Goal: Information Seeking & Learning: Check status

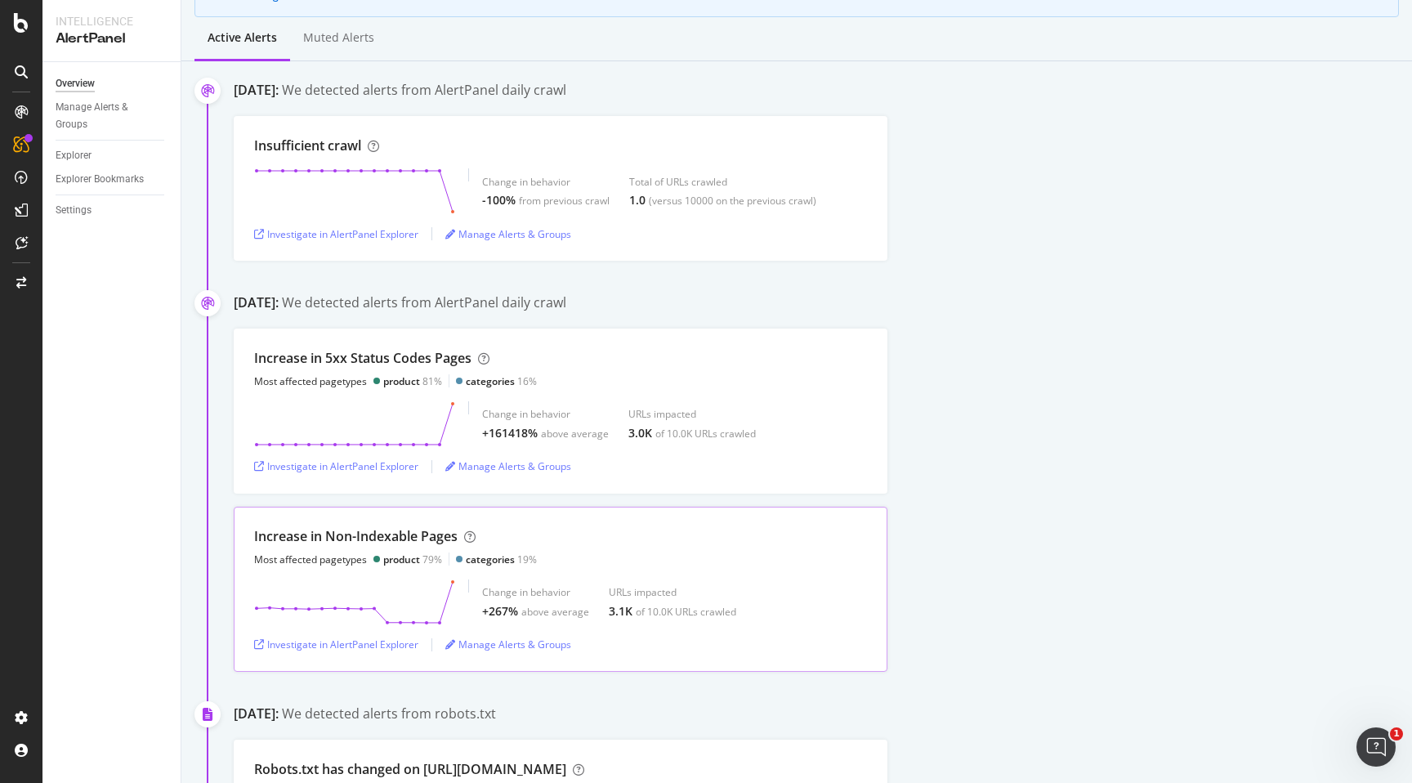
scroll to position [186, 0]
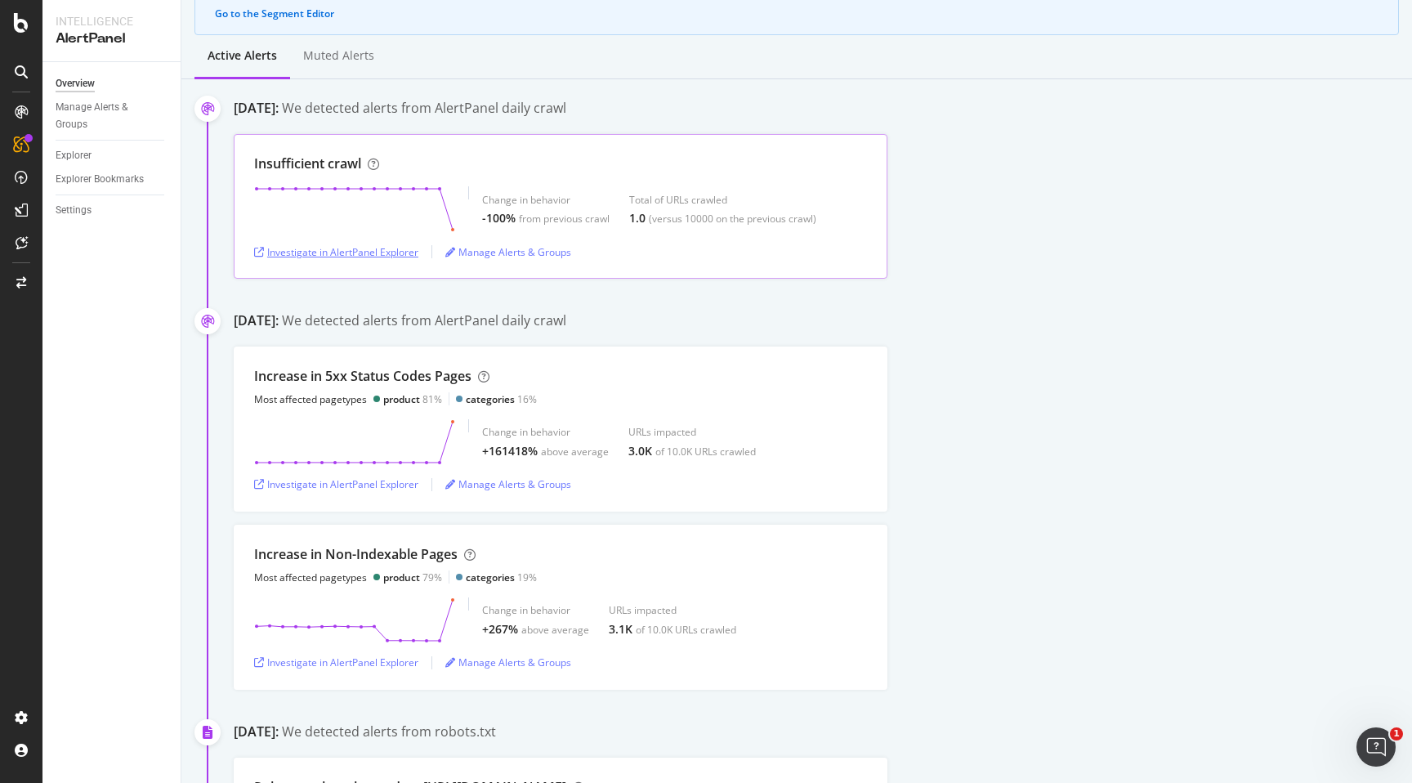
click at [350, 257] on div "Investigate in AlertPanel Explorer" at bounding box center [336, 252] width 164 height 14
drag, startPoint x: 529, startPoint y: 319, endPoint x: 680, endPoint y: 318, distance: 151.1
click at [680, 318] on div "September 23rd 2025: We detected alerts from AlertPanel daily crawl" at bounding box center [823, 322] width 1178 height 22
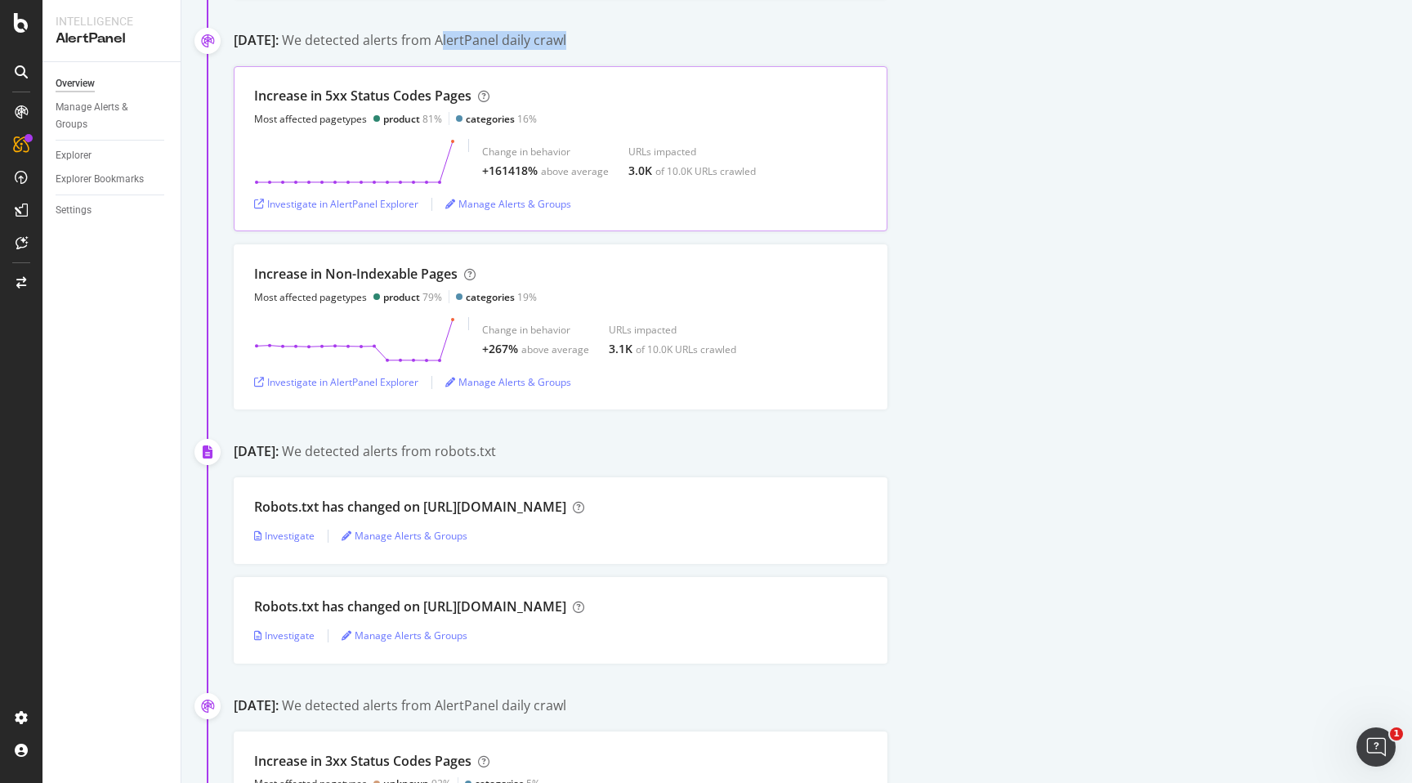
scroll to position [503, 0]
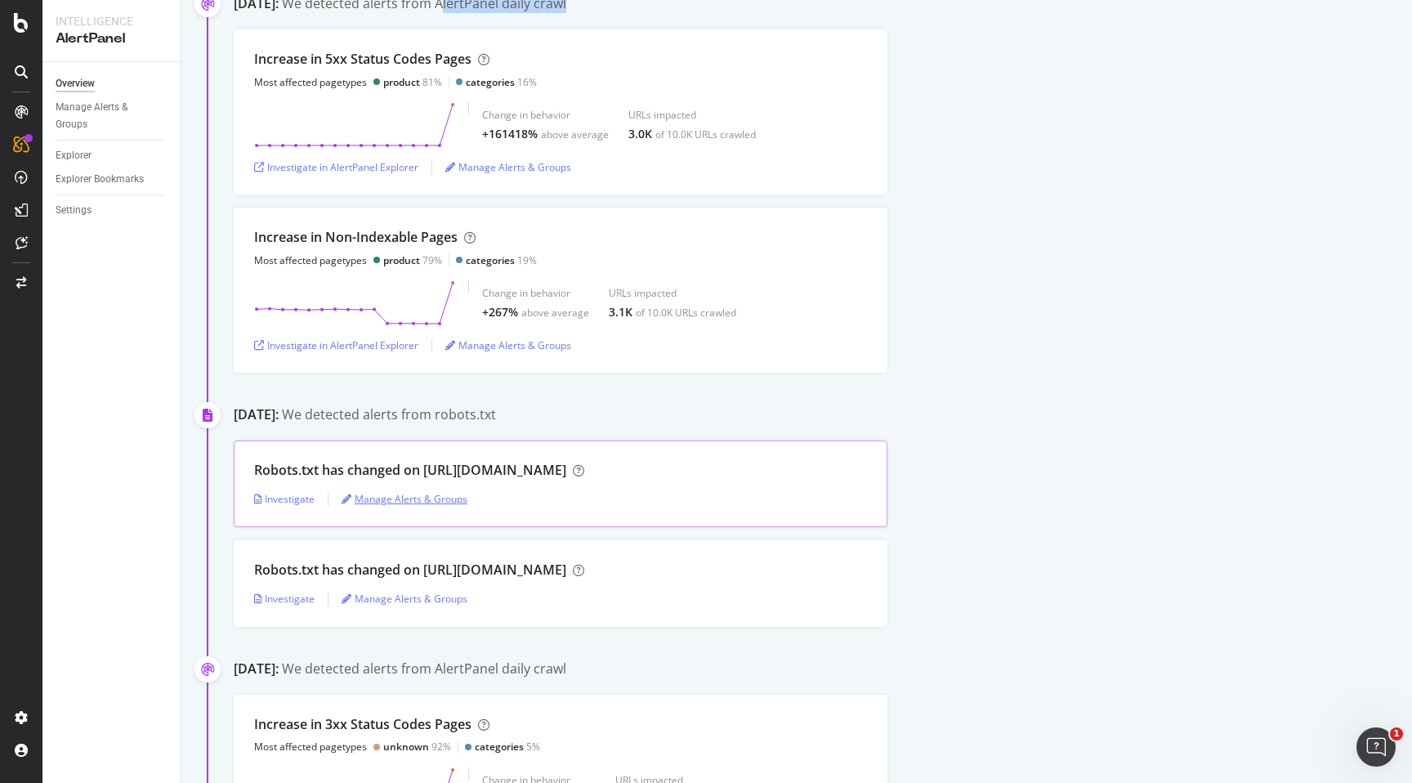
click at [398, 495] on div "Manage Alerts & Groups" at bounding box center [404, 499] width 126 height 14
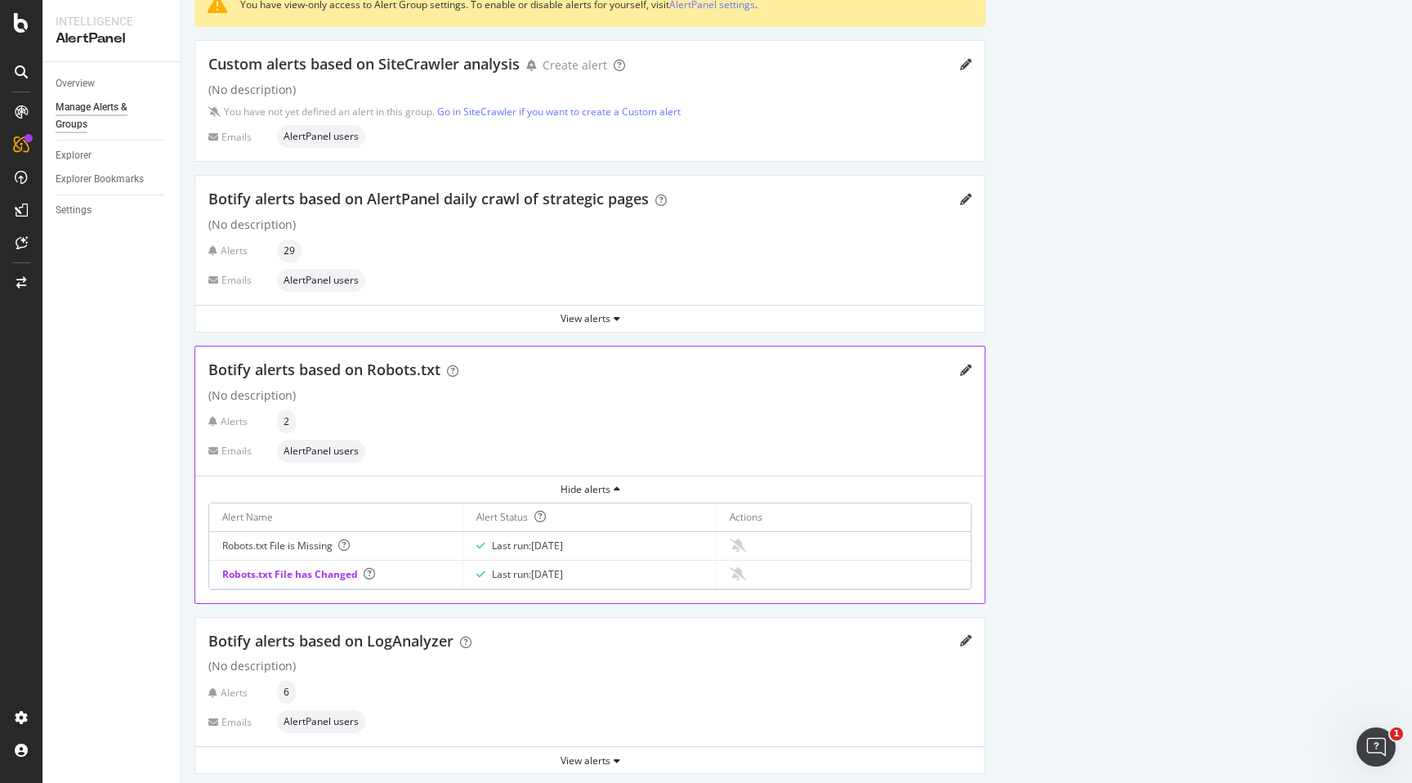
scroll to position [202, 0]
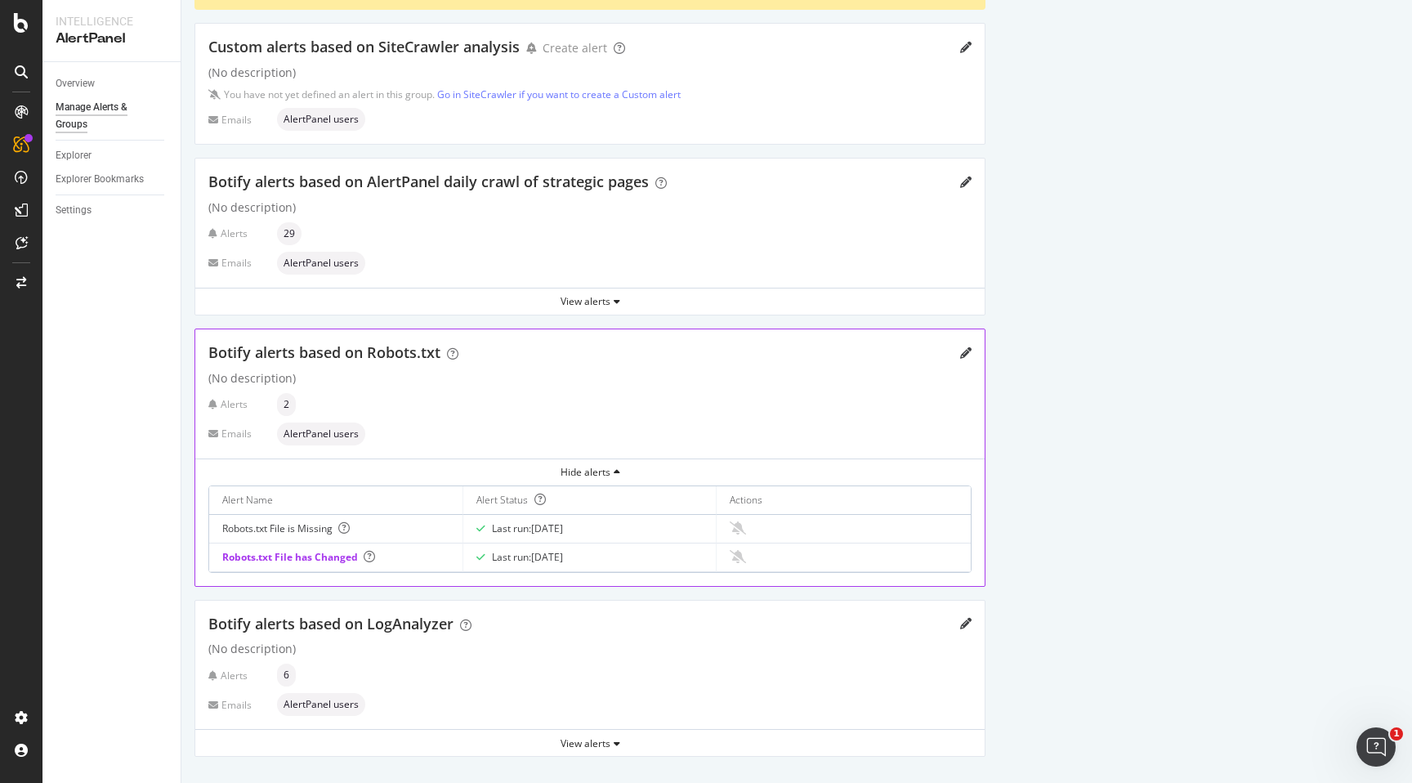
click at [292, 552] on div "Robots.txt File has Changed" at bounding box center [335, 557] width 227 height 15
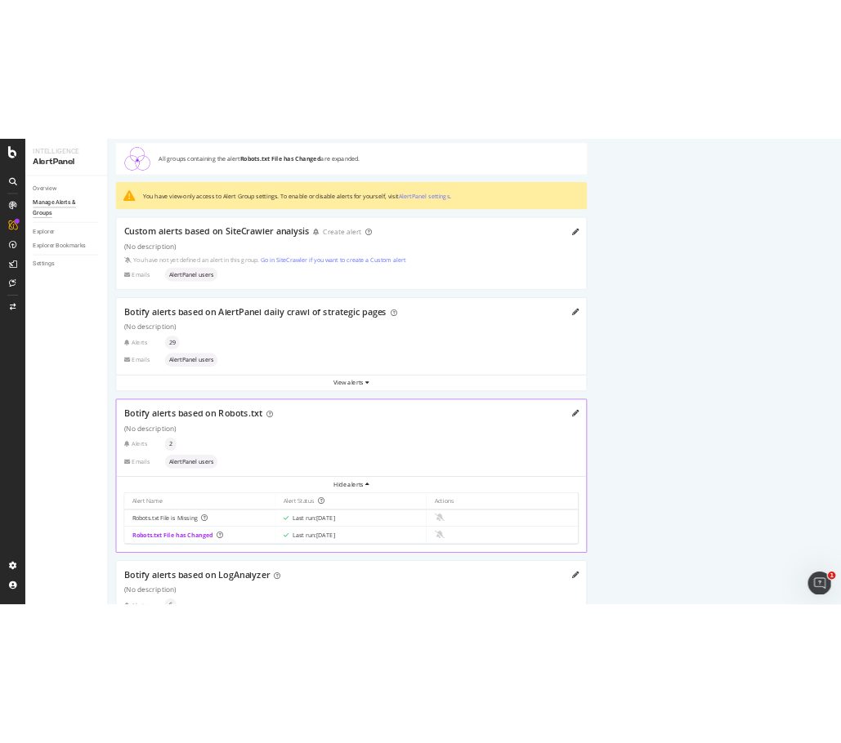
scroll to position [0, 0]
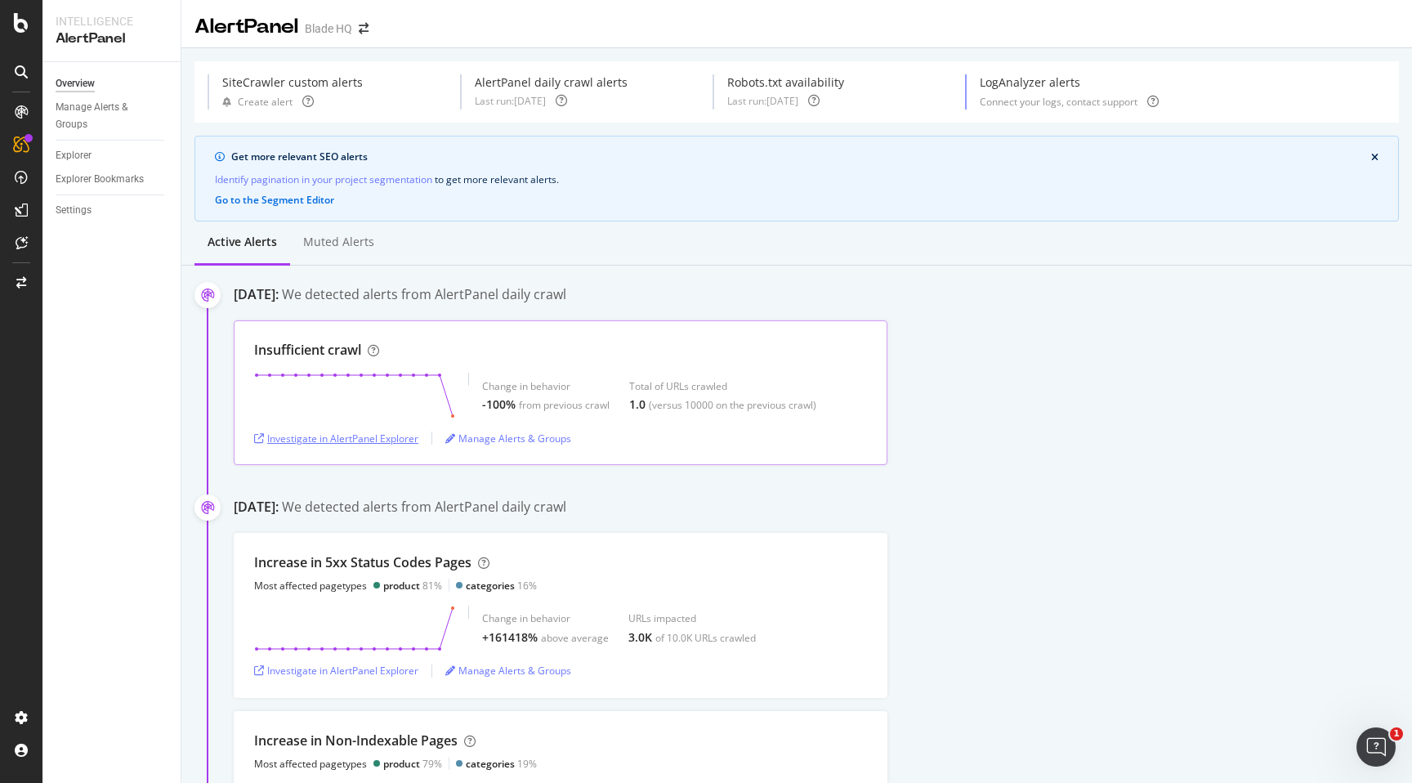
click at [372, 433] on div "Investigate in AlertPanel Explorer" at bounding box center [336, 438] width 164 height 14
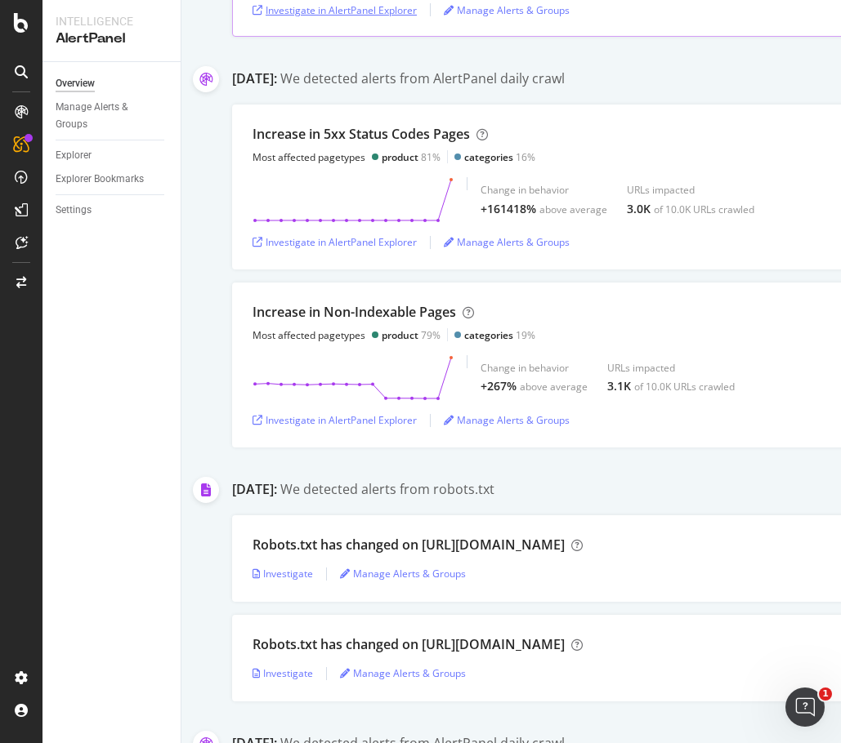
scroll to position [467, 0]
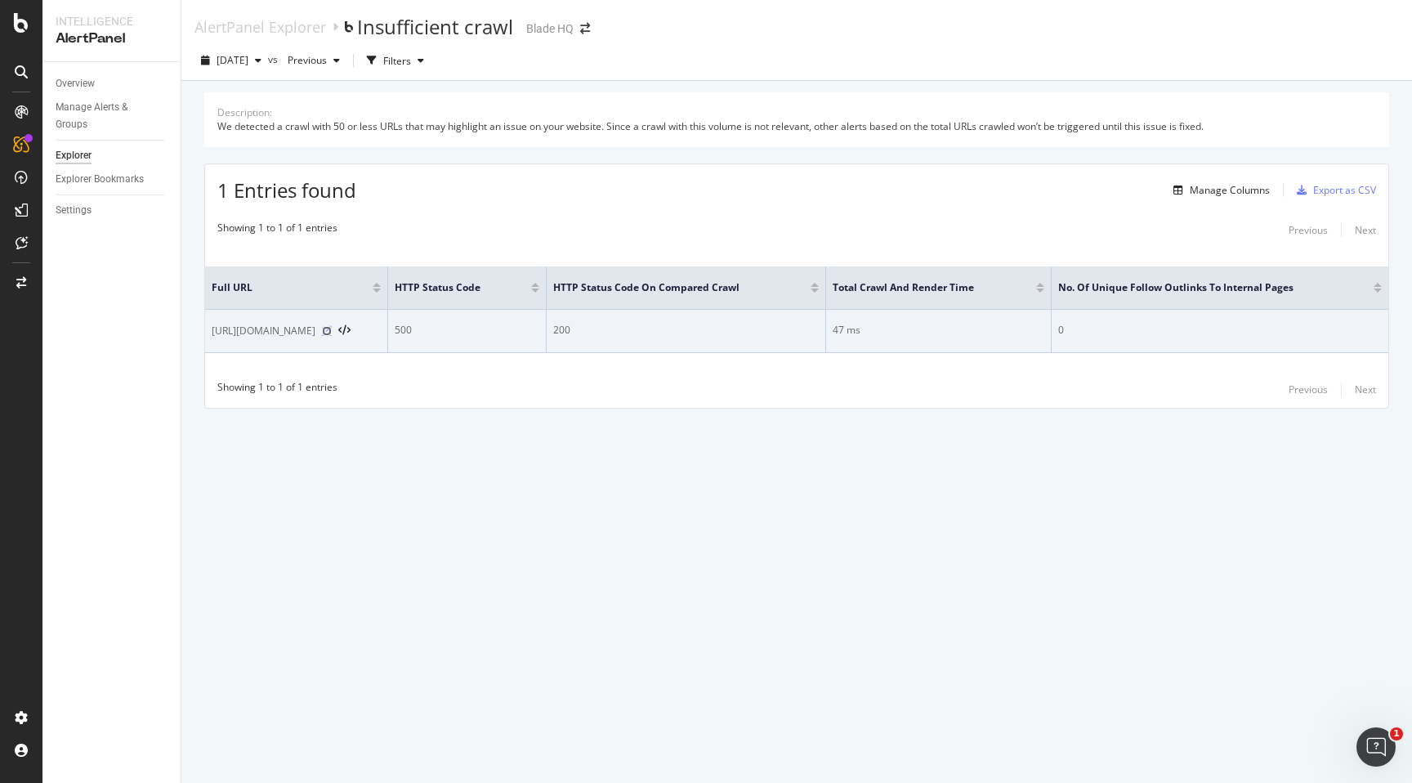
click at [332, 329] on icon at bounding box center [327, 331] width 10 height 10
